Goal: Task Accomplishment & Management: Use online tool/utility

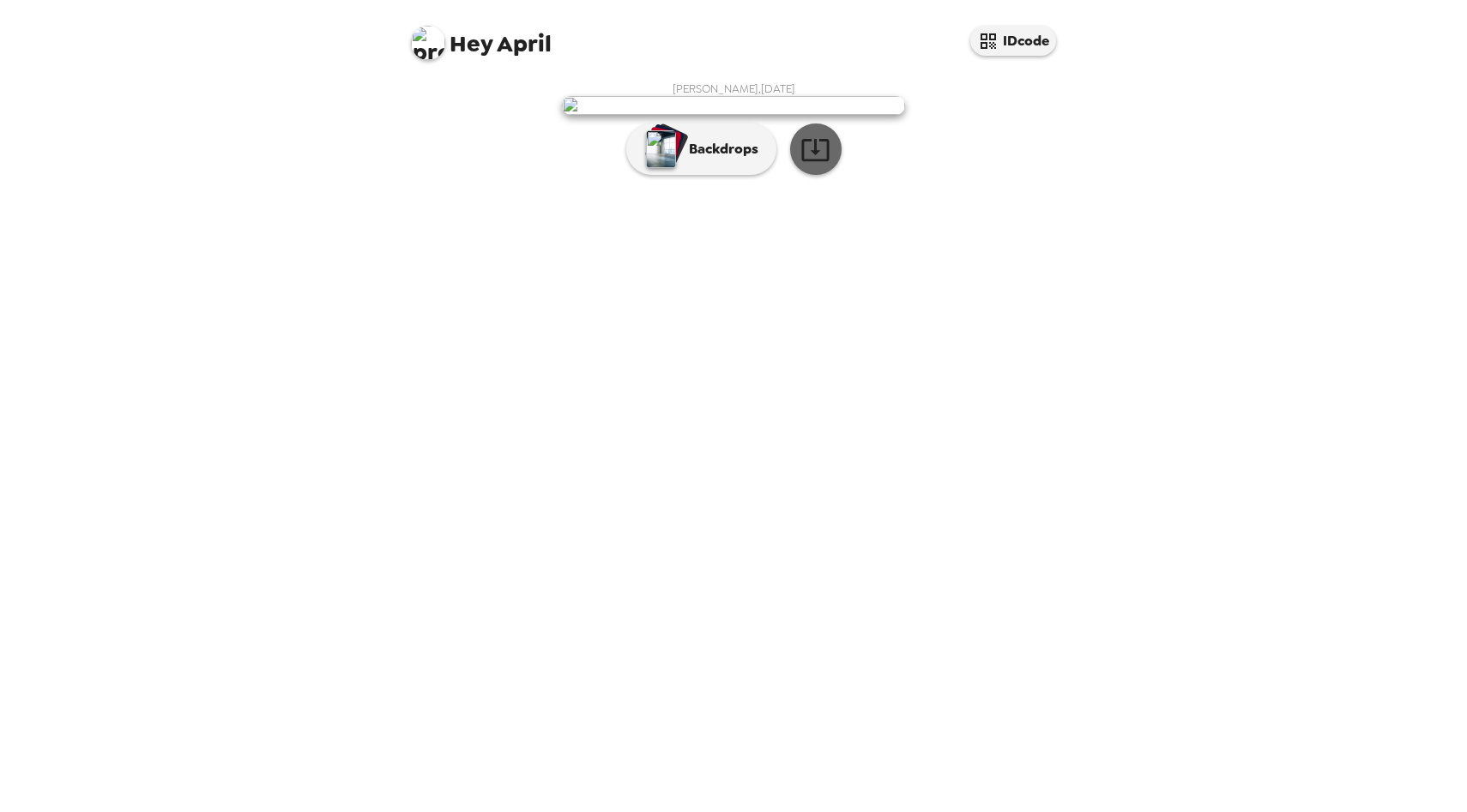
click at [817, 161] on icon "button" at bounding box center [814, 150] width 27 height 22
click at [708, 159] on p "Backdrops" at bounding box center [719, 149] width 78 height 20
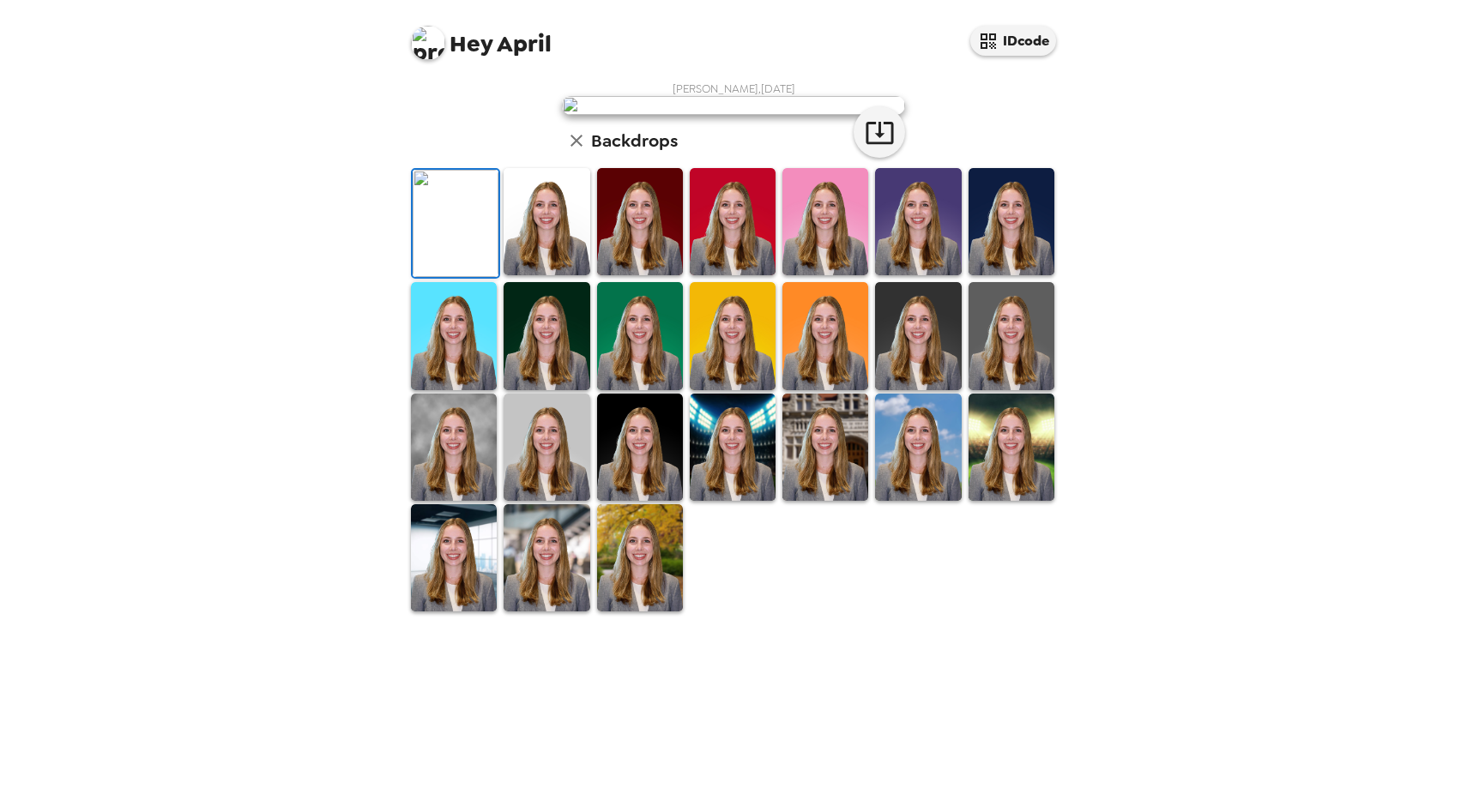
click at [504, 275] on img at bounding box center [545, 222] width 85 height 107
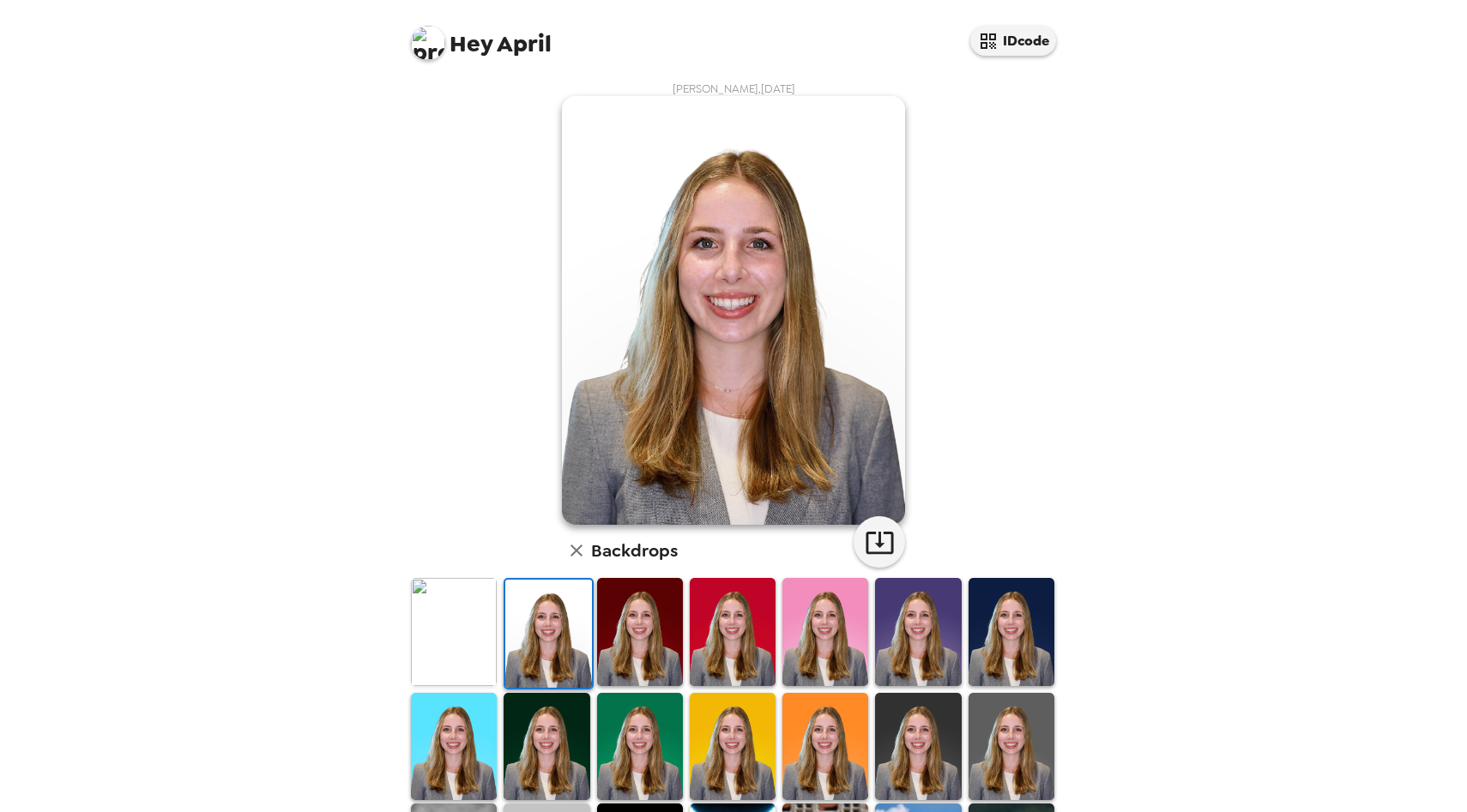
scroll to position [58, 0]
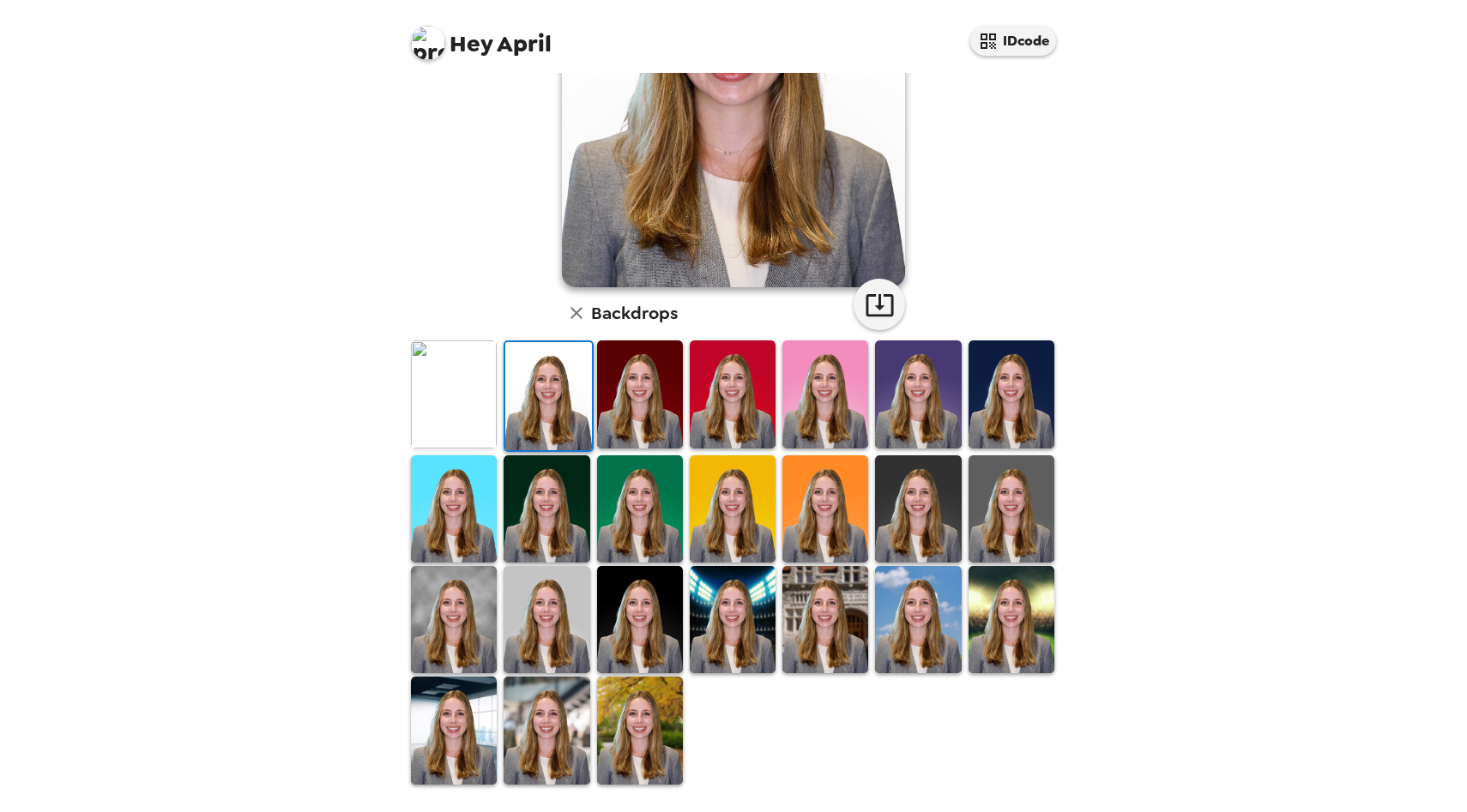
click at [448, 610] on img at bounding box center [453, 619] width 85 height 107
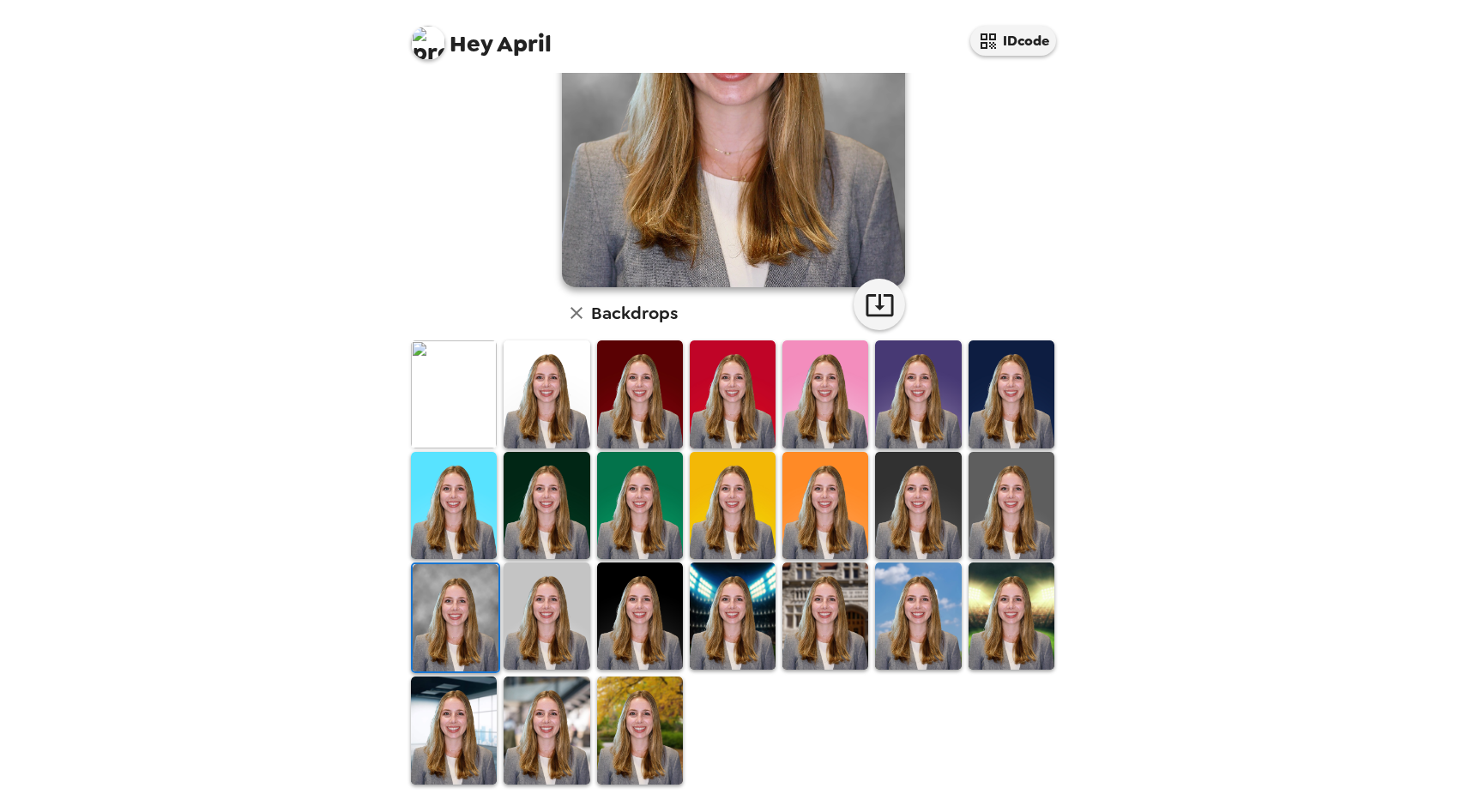
scroll to position [238, 0]
click at [829, 590] on img at bounding box center [825, 616] width 85 height 107
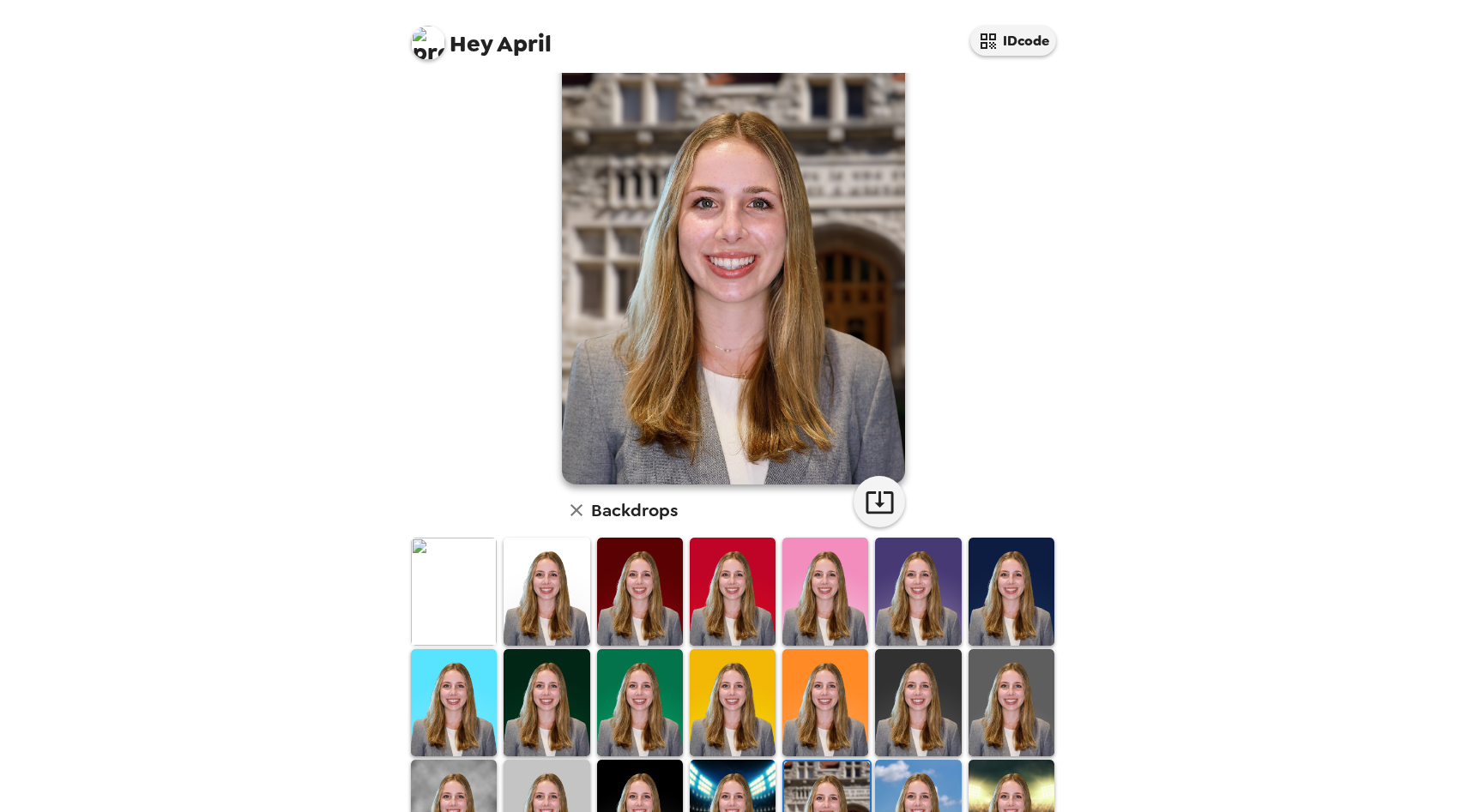
scroll to position [0, 0]
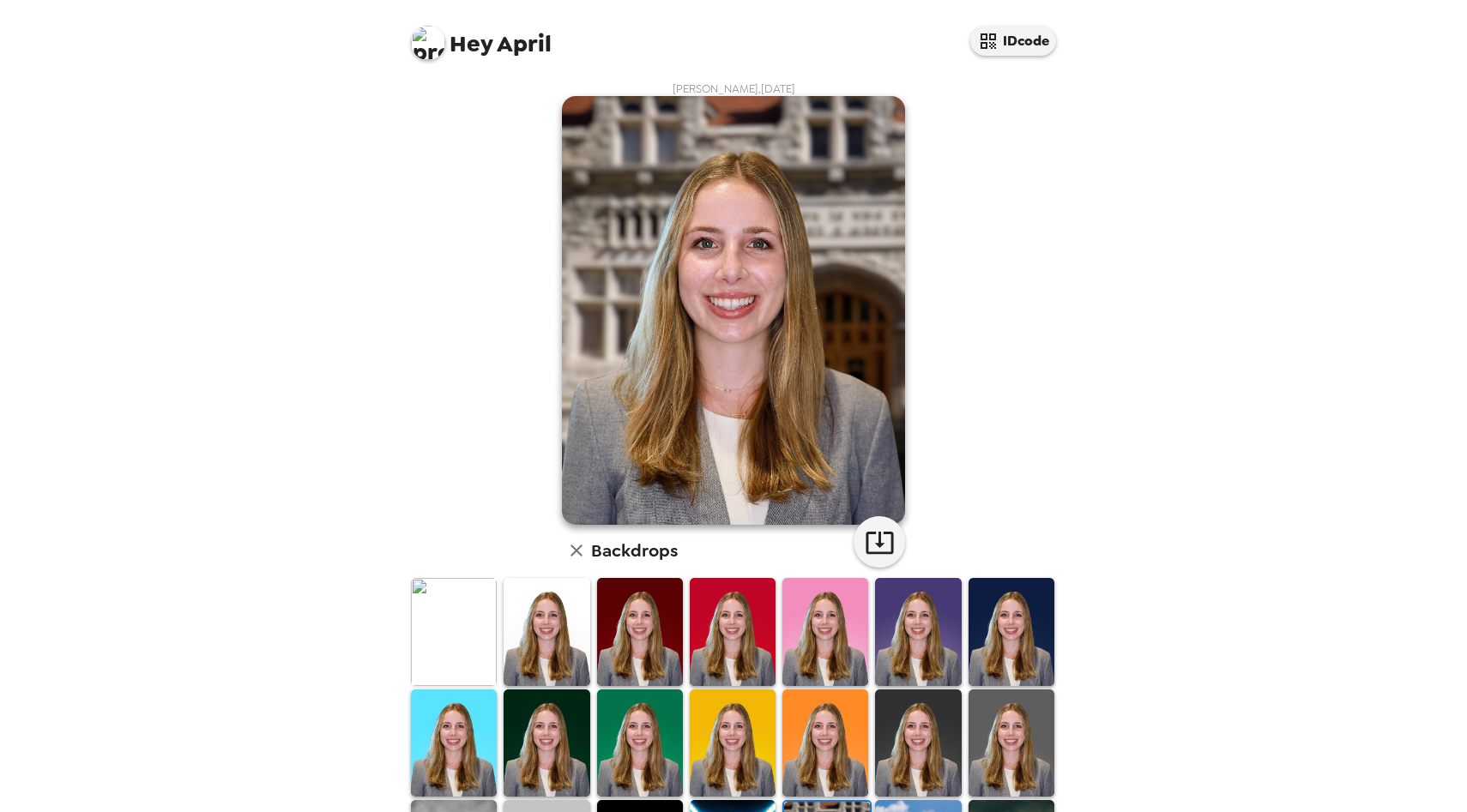
click at [877, 429] on img at bounding box center [733, 310] width 343 height 429
